Goal: Transaction & Acquisition: Purchase product/service

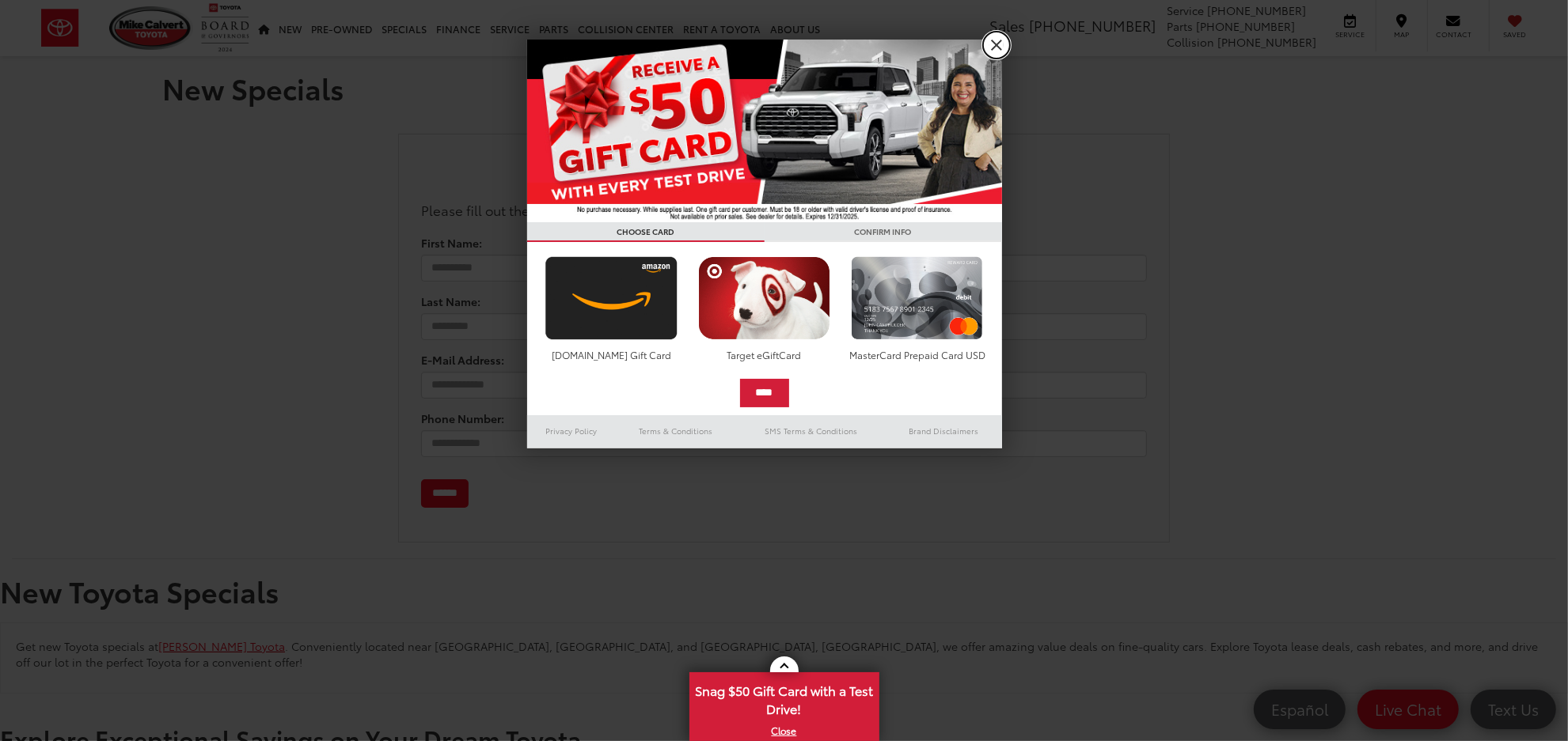
click at [1006, 37] on link "X" at bounding box center [997, 45] width 27 height 27
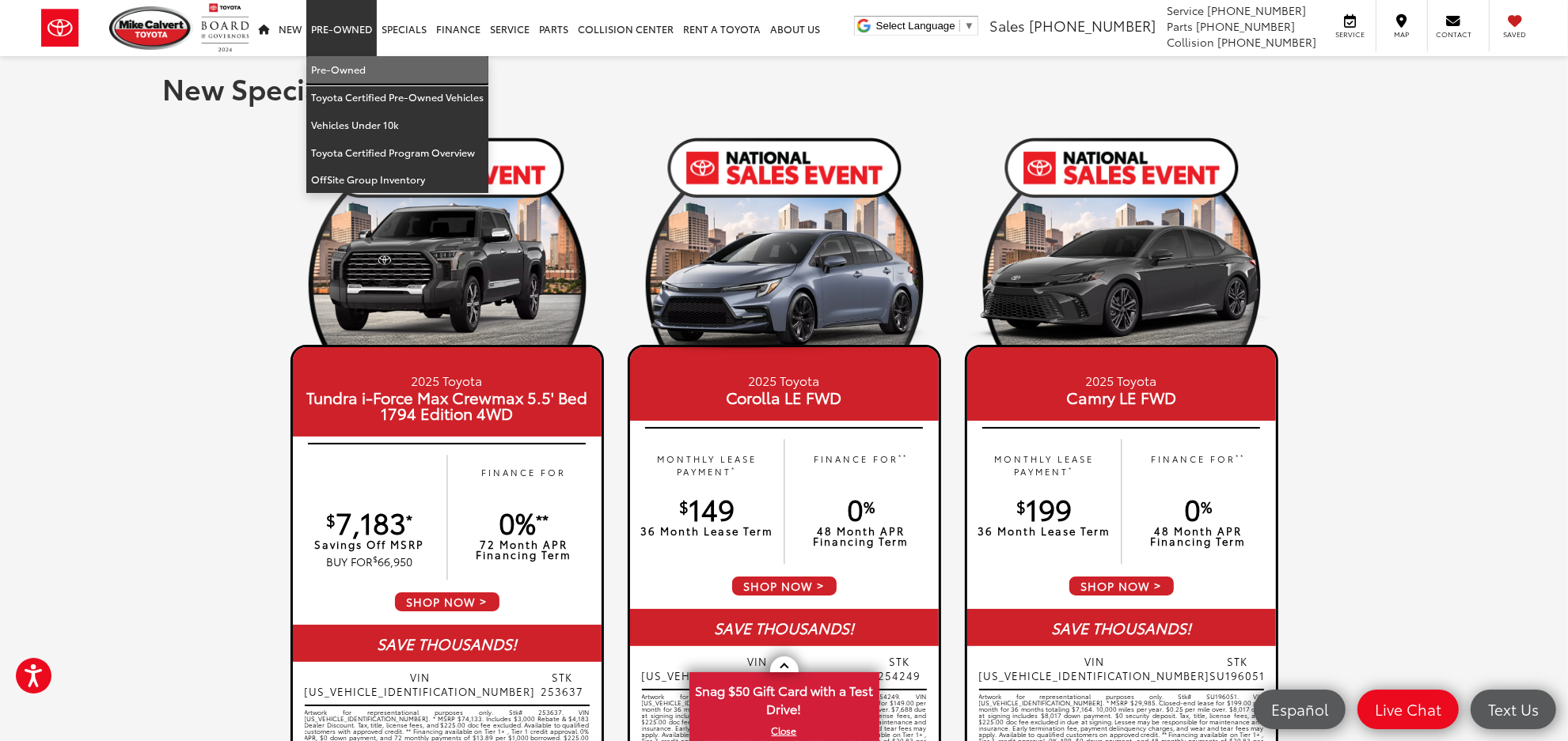
click at [357, 72] on link "Pre-Owned" at bounding box center [397, 70] width 182 height 28
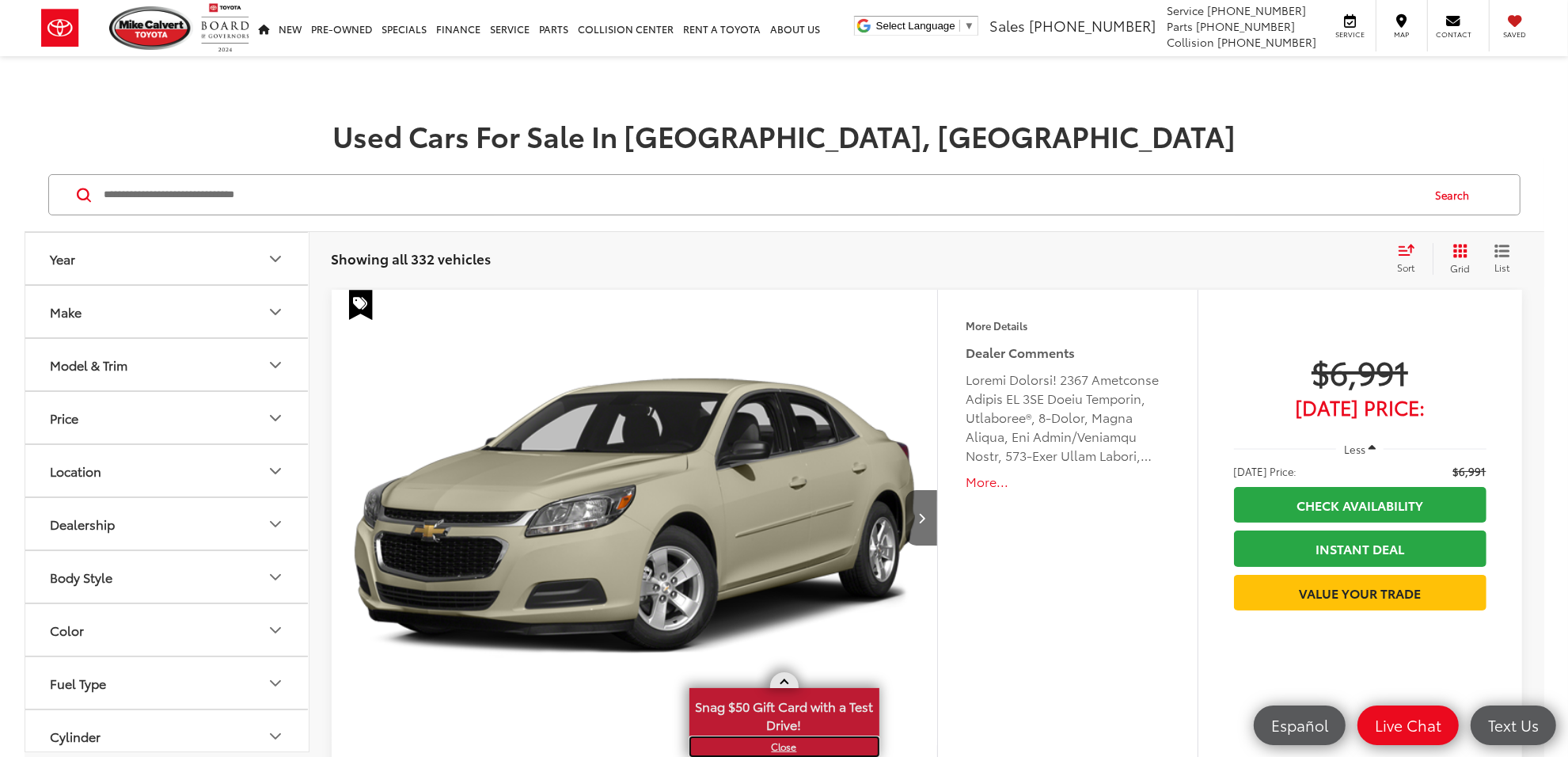
click at [782, 741] on link "X" at bounding box center [784, 747] width 187 height 18
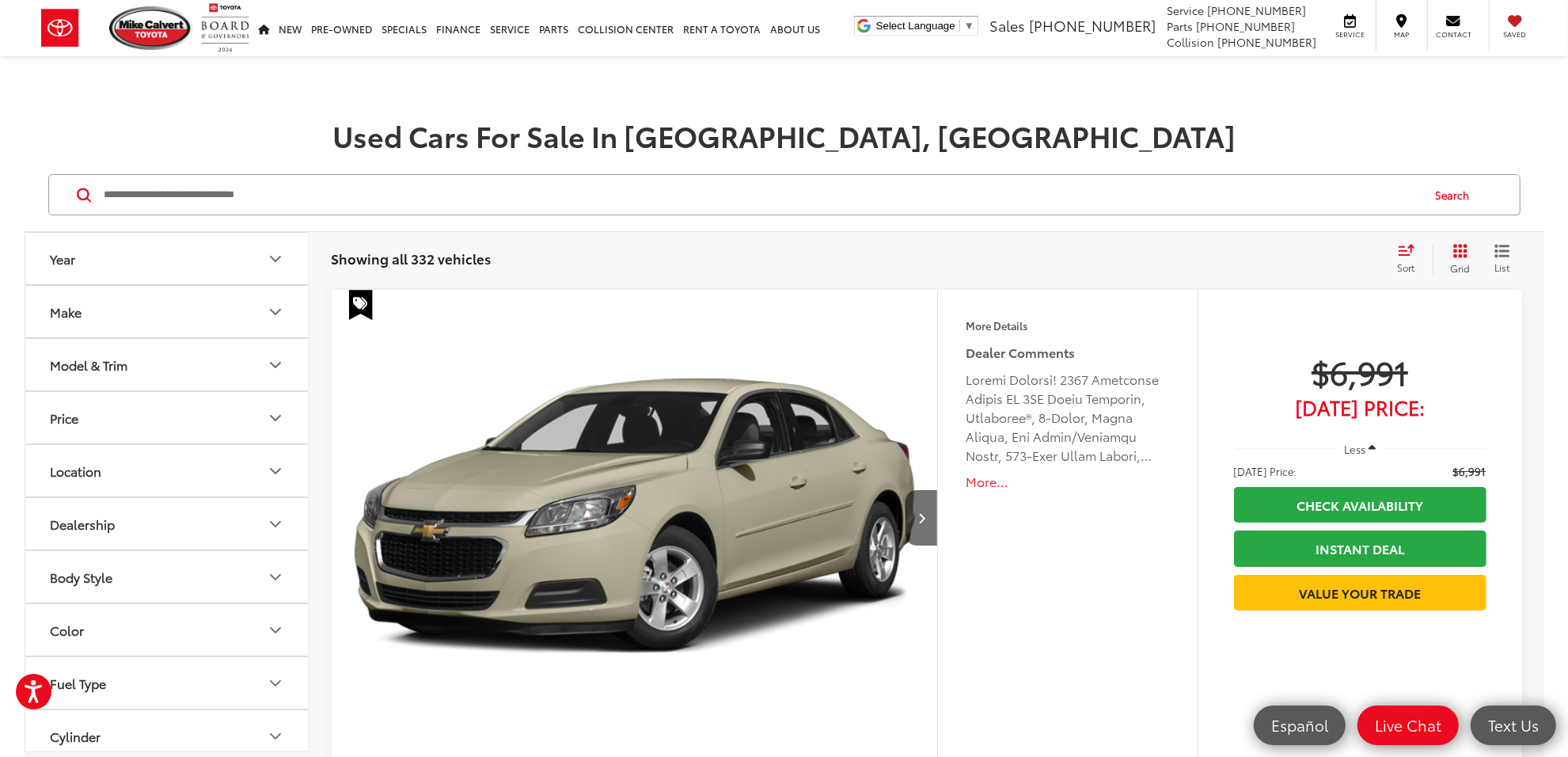
drag, startPoint x: 346, startPoint y: 192, endPoint x: 189, endPoint y: 194, distance: 157.0
click at [189, 194] on input "Search by Make, Model, or Keyword" at bounding box center [761, 195] width 1318 height 38
paste input "*******"
type input "*******"
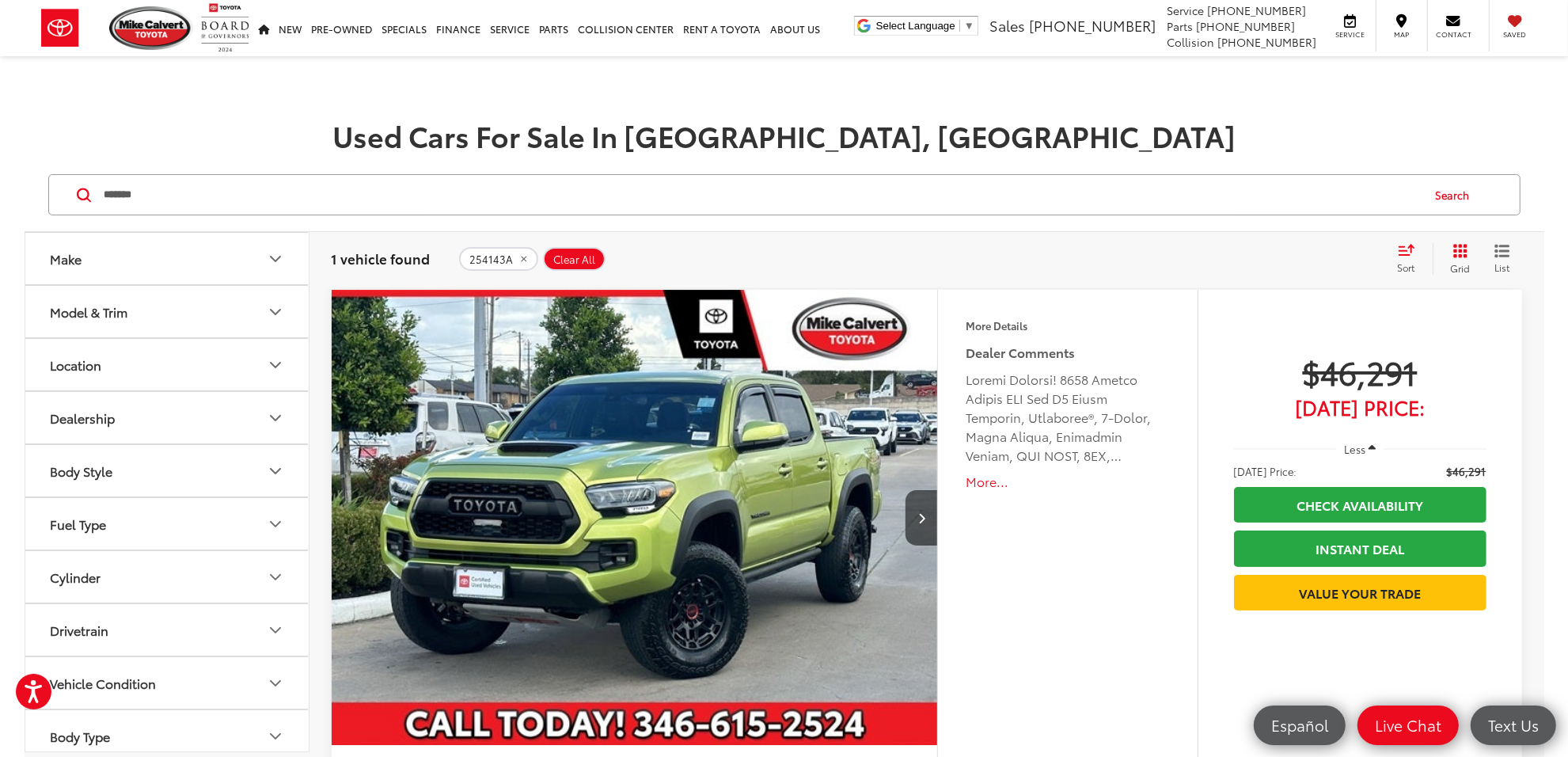
click at [740, 489] on img "2022 Toyota Tacoma TRD Pro V6 0" at bounding box center [635, 518] width 609 height 457
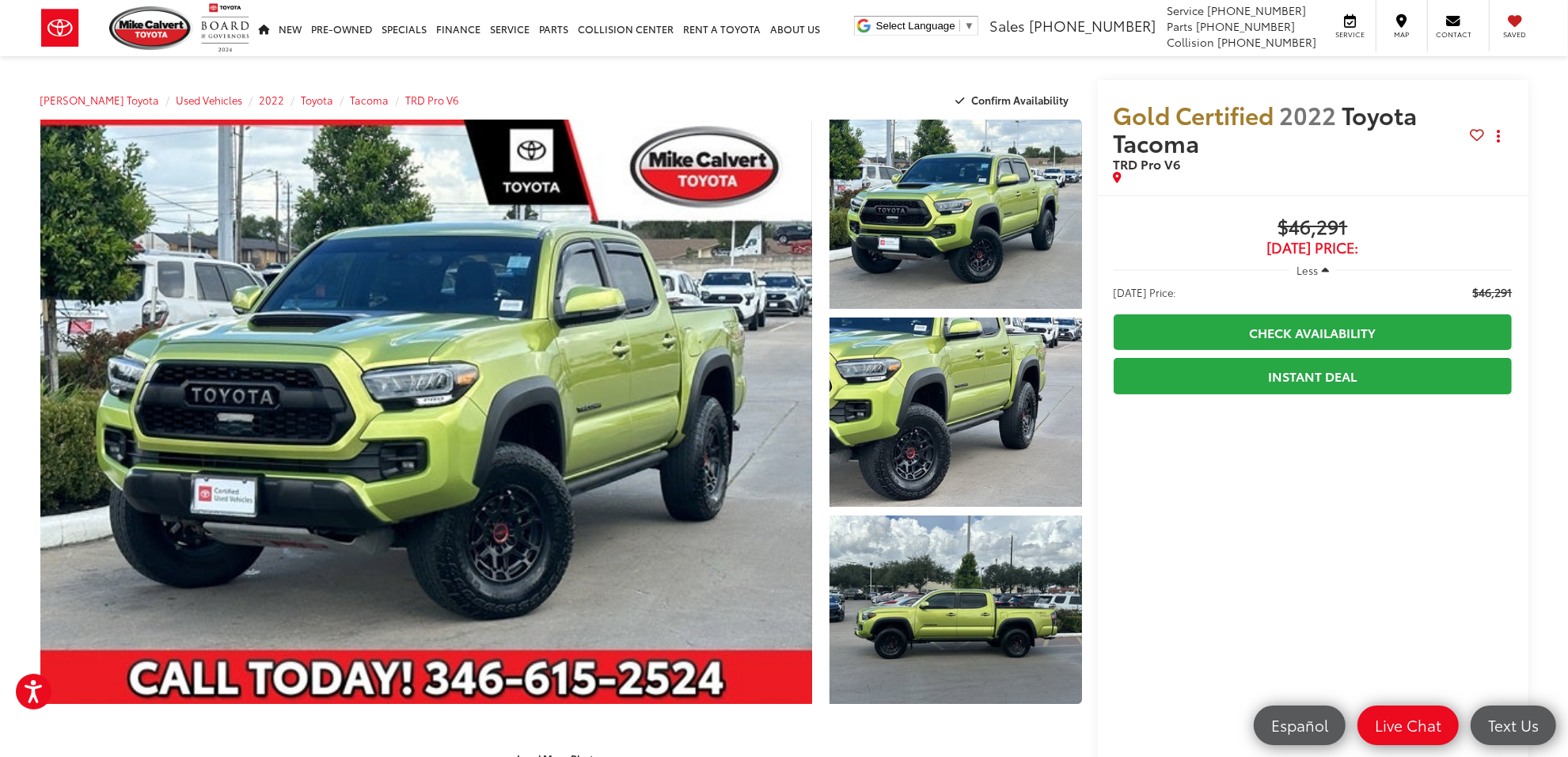
click at [828, 80] on div "Mike Calvert Toyota Used Vehicles 2022 Toyota Tacoma TRD Pro V6 Confirm Availab…" at bounding box center [561, 100] width 1041 height 40
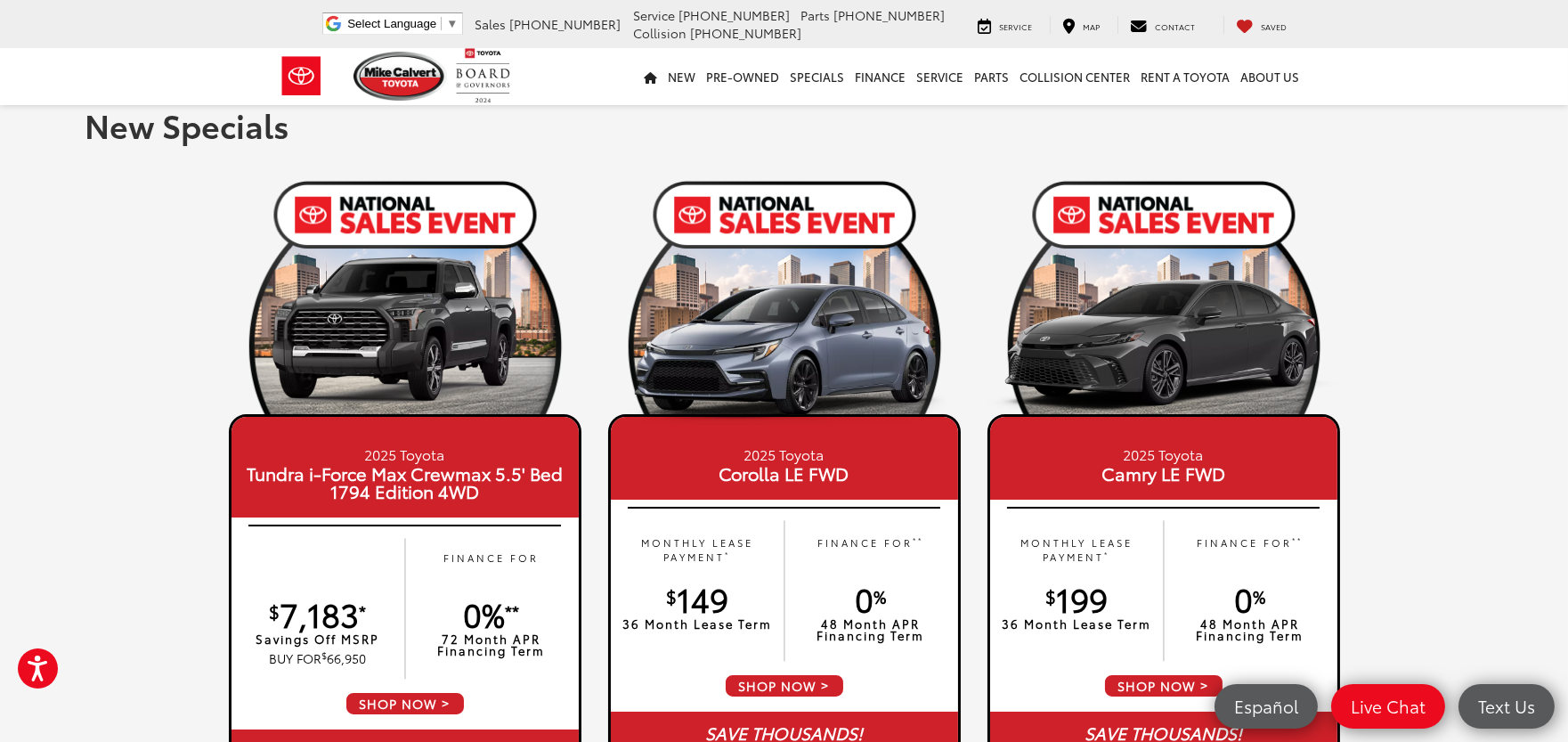
click at [657, 67] on link "Home" at bounding box center [651, 77] width 24 height 57
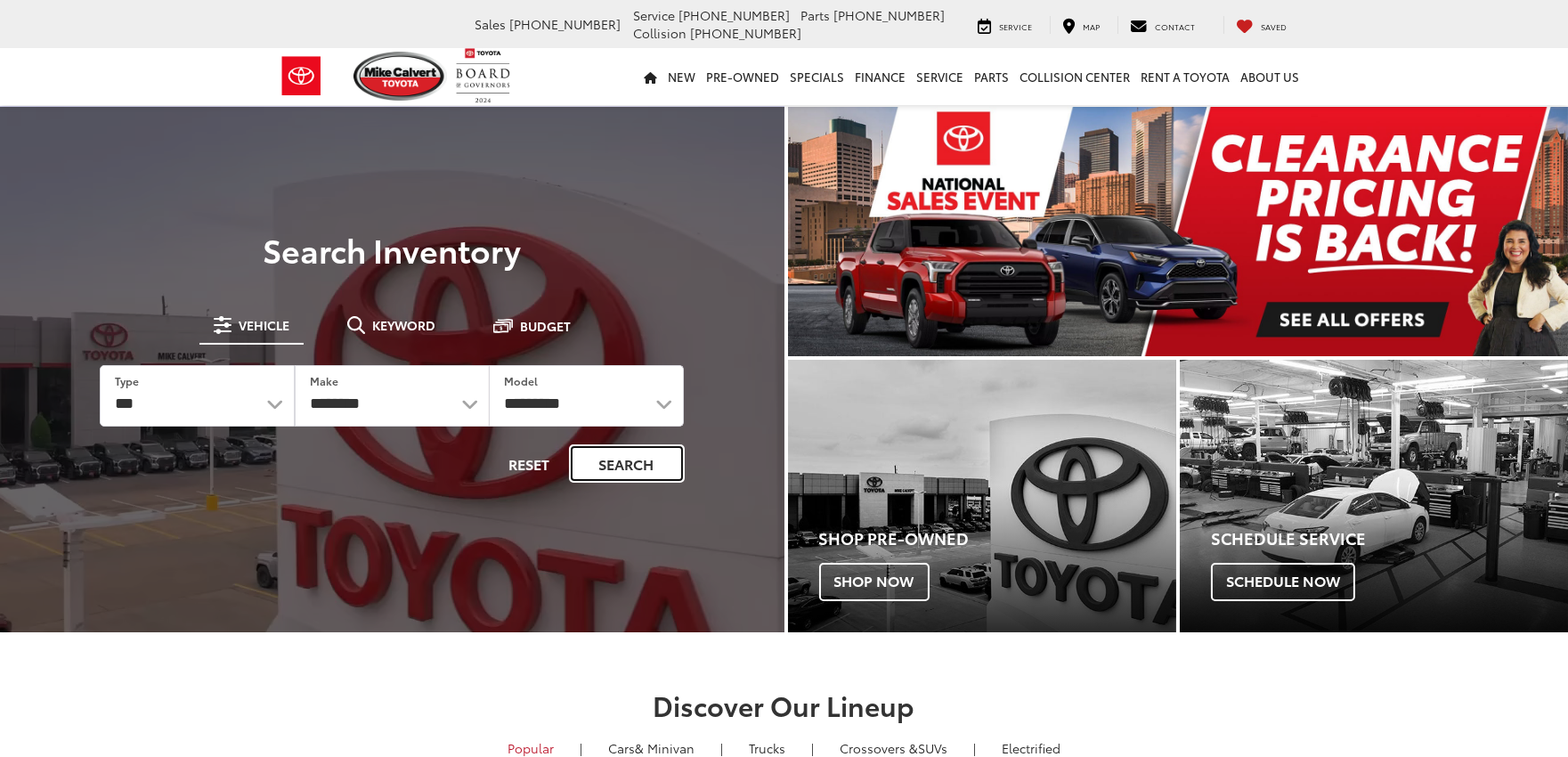
click at [607, 457] on button "Search" at bounding box center [626, 464] width 115 height 38
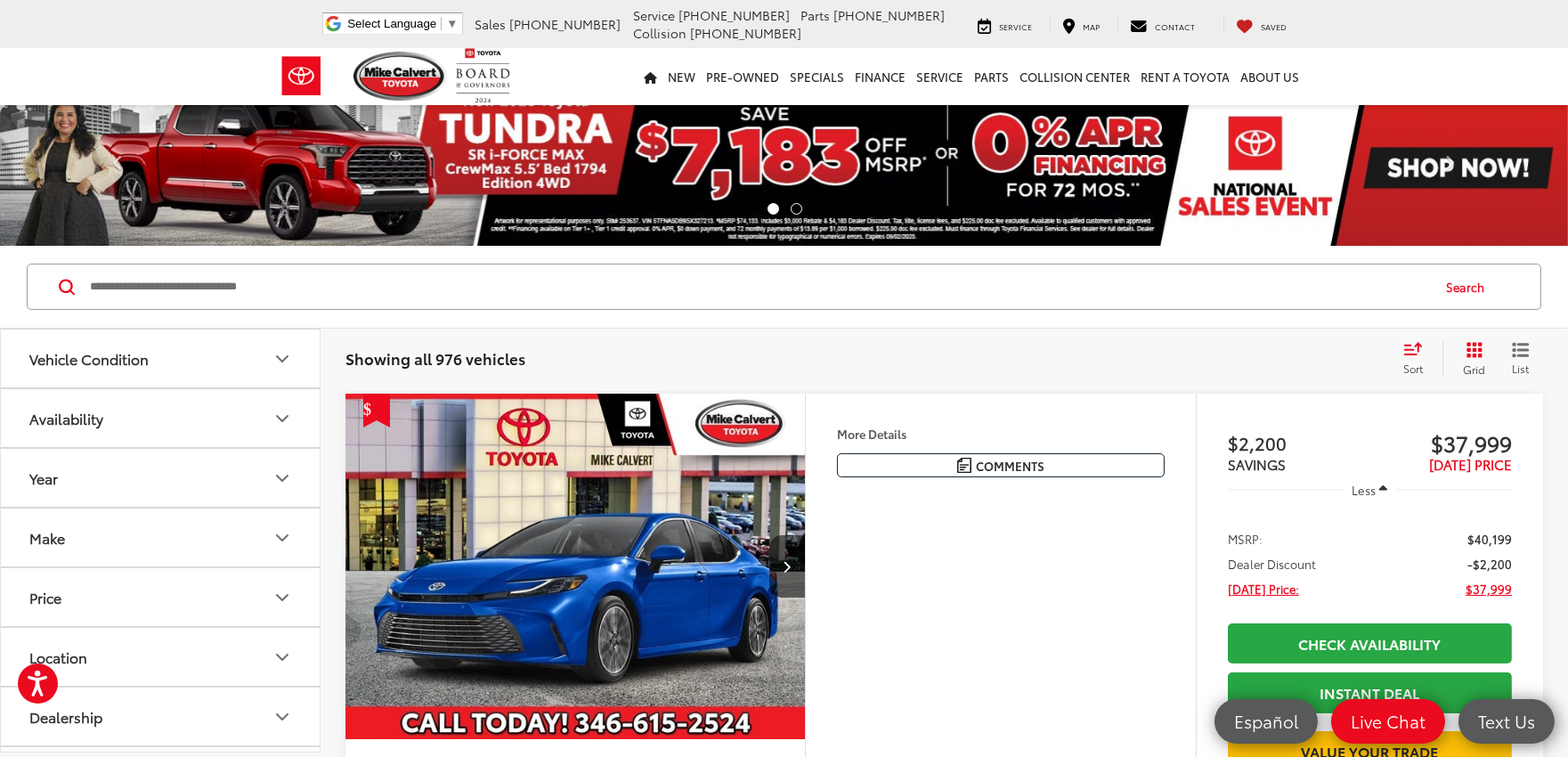
click at [175, 285] on input "Search by Make, Model, or Keyword" at bounding box center [759, 287] width 1342 height 43
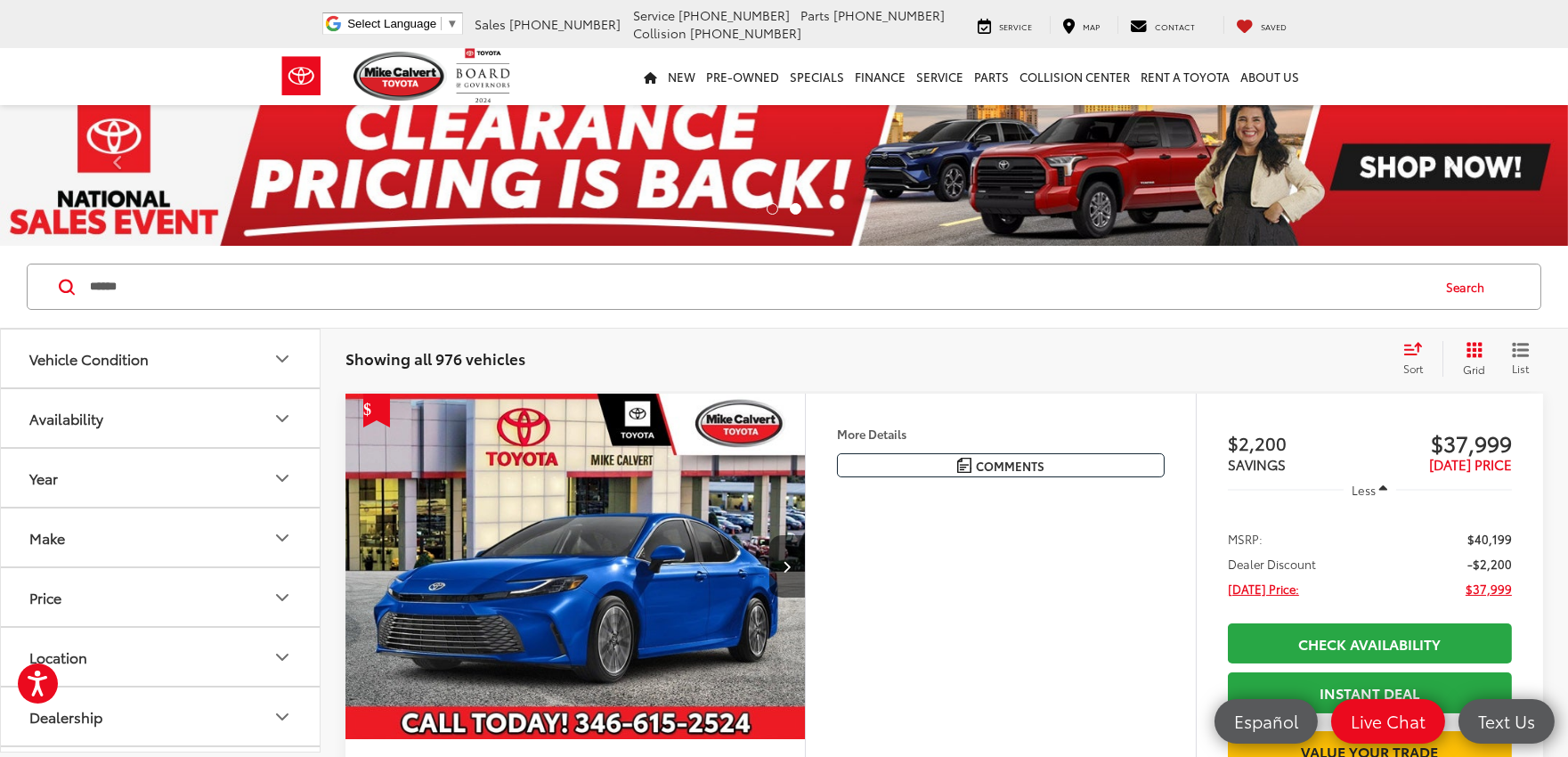
type input "******"
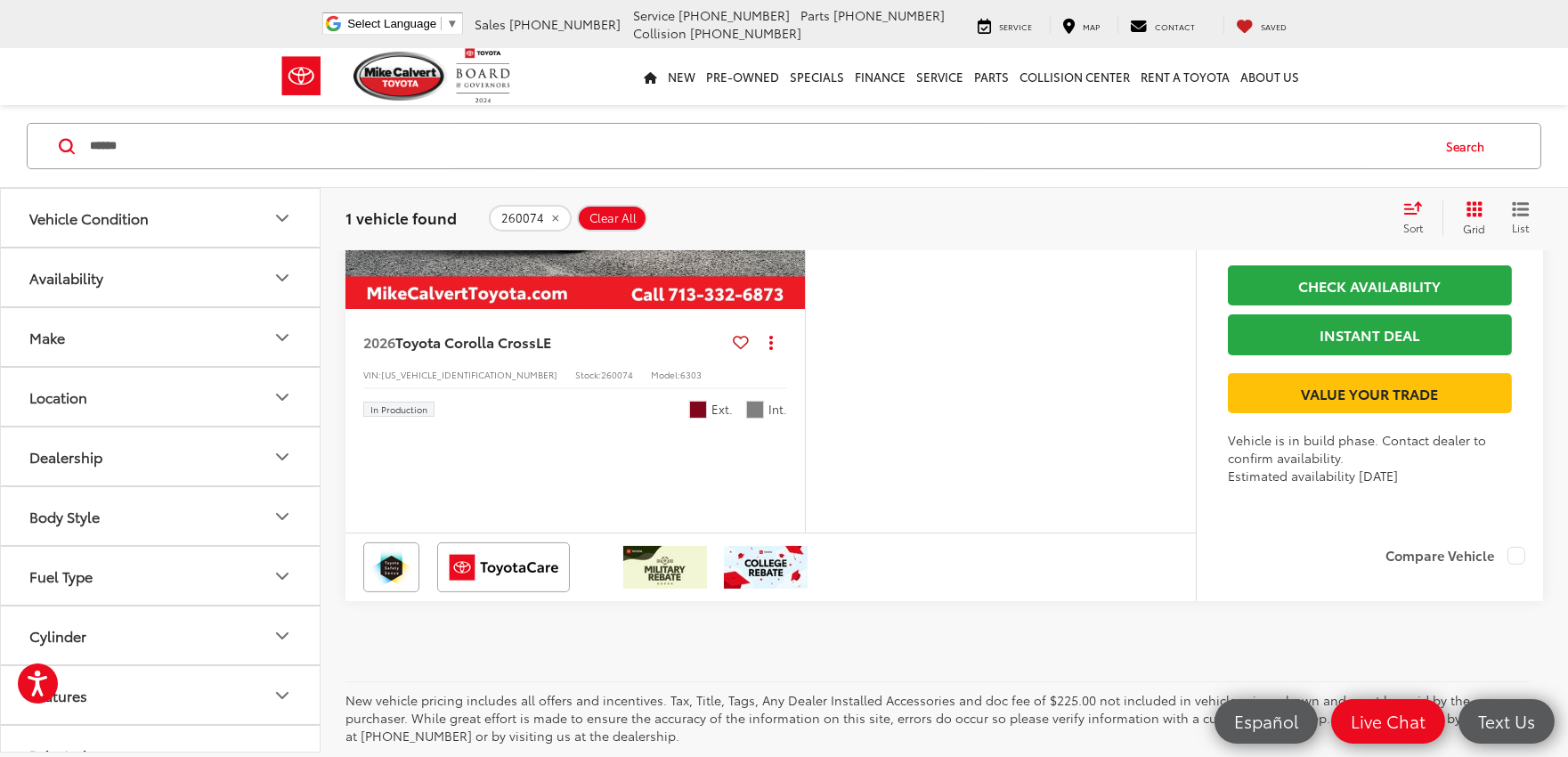
scroll to position [494, 0]
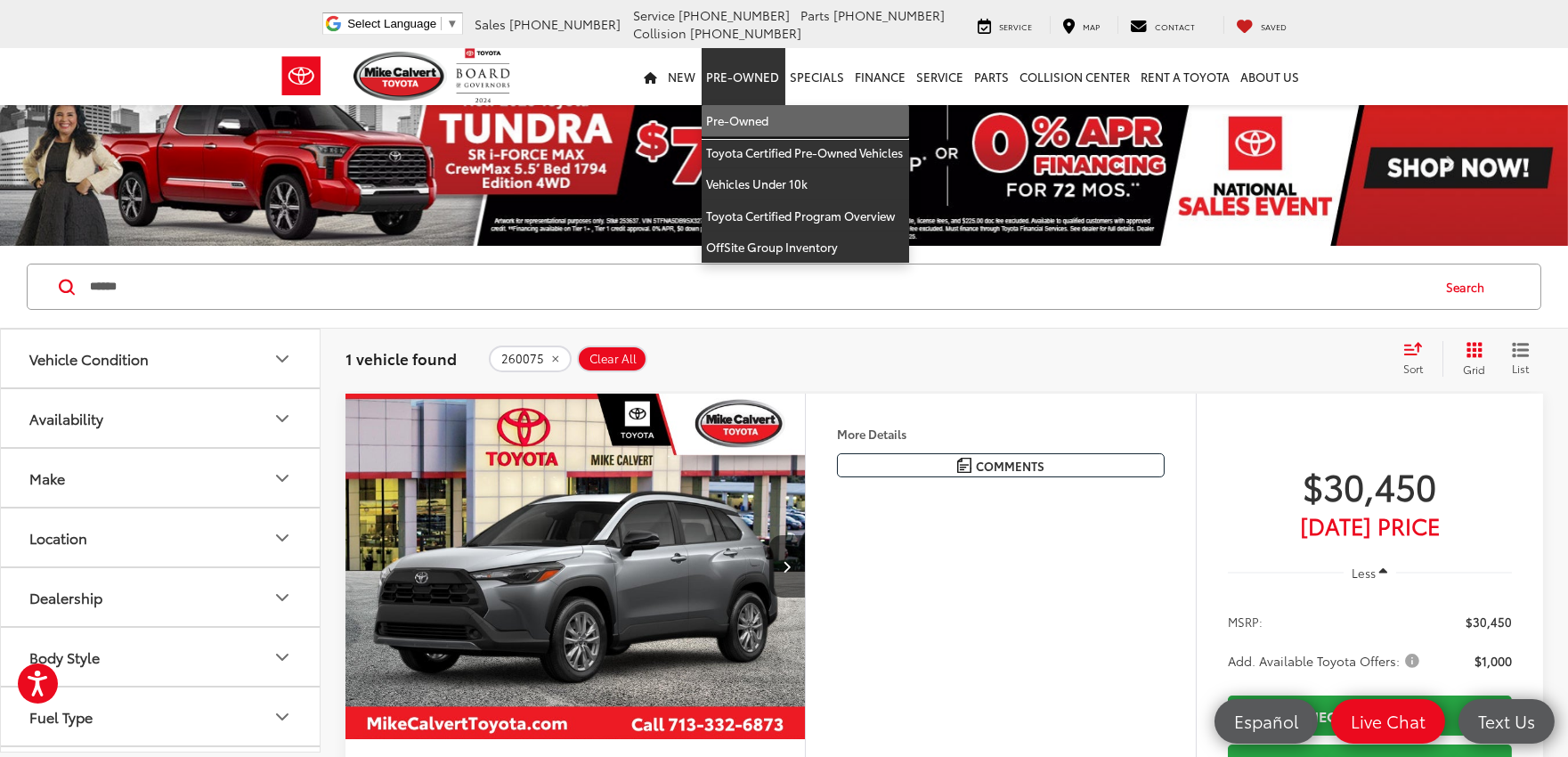
drag, startPoint x: 737, startPoint y: 119, endPoint x: 811, endPoint y: 2, distance: 138.4
click at [737, 119] on link "Pre-Owned" at bounding box center [805, 121] width 208 height 32
